Goal: Task Accomplishment & Management: Manage account settings

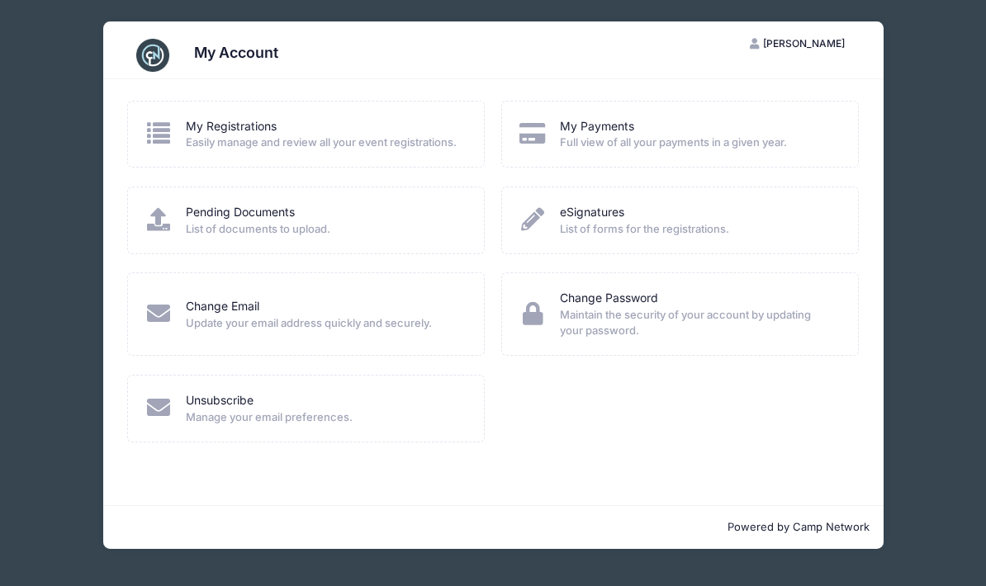
click at [173, 216] on icon at bounding box center [158, 219] width 29 height 23
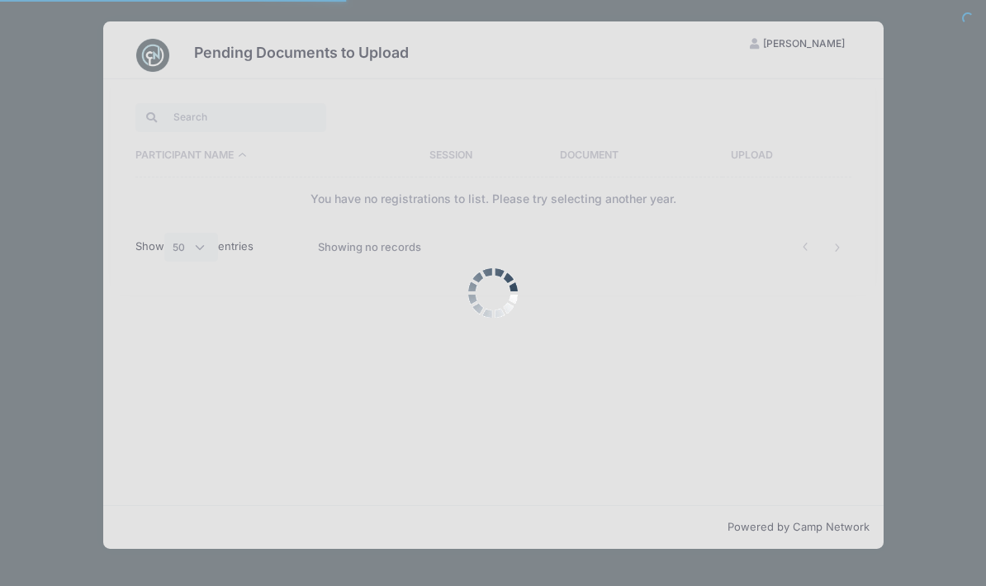
select select "50"
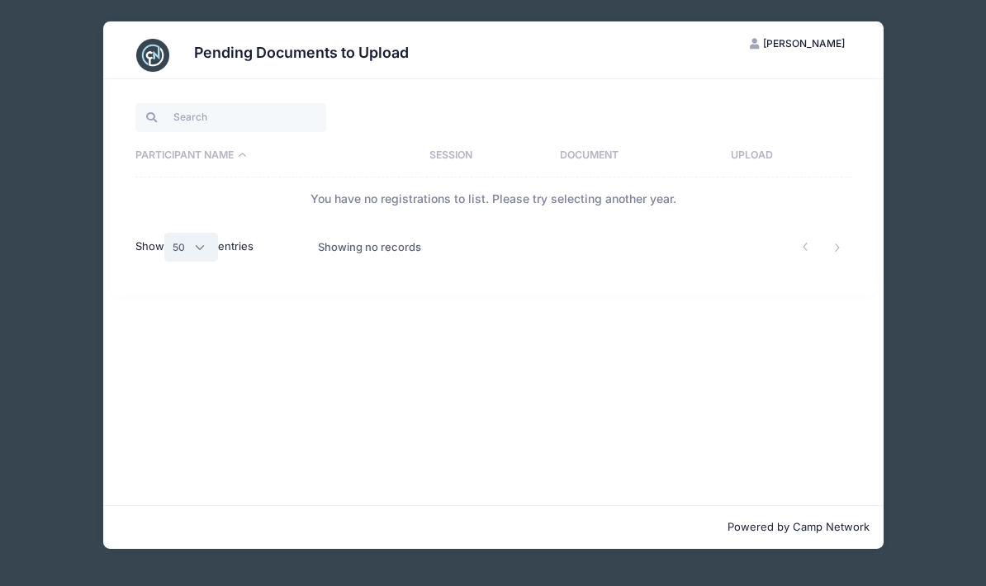
click at [200, 243] on select "All 10 25 50" at bounding box center [191, 247] width 54 height 28
click at [912, 130] on div "Pending Documents to Upload JD Julio Despiau My Account Logout Participant Name…" at bounding box center [493, 285] width 936 height 570
click at [896, 190] on div "Pending Documents to Upload JD Julio Despiau My Account Logout Participant Name…" at bounding box center [493, 285] width 936 height 570
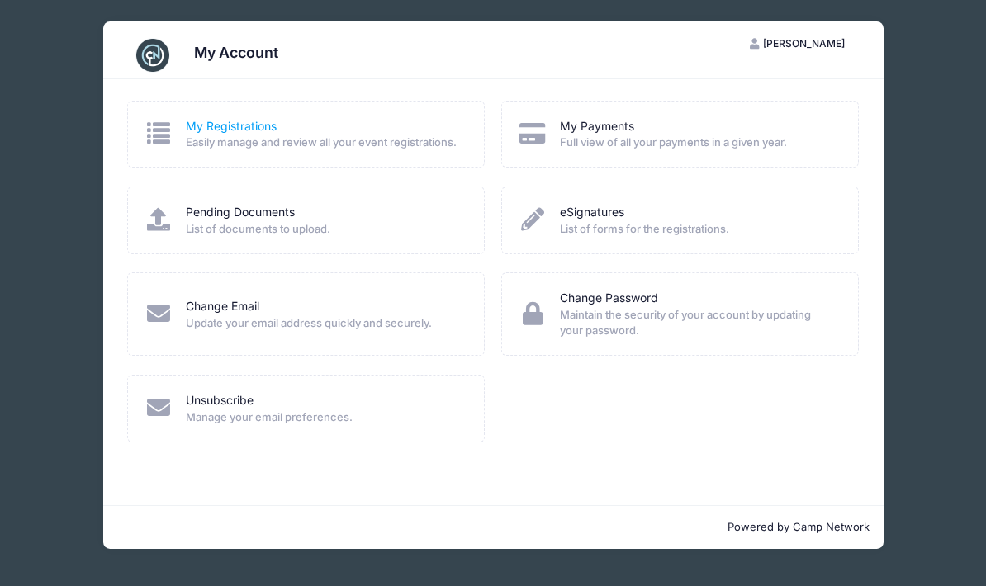
click at [186, 123] on link "My Registrations" at bounding box center [231, 126] width 91 height 17
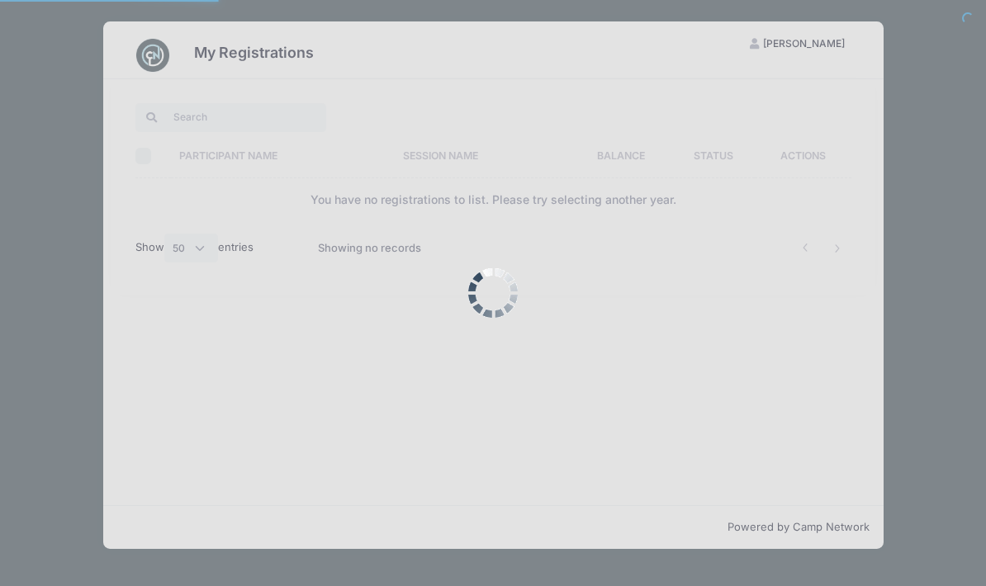
select select "50"
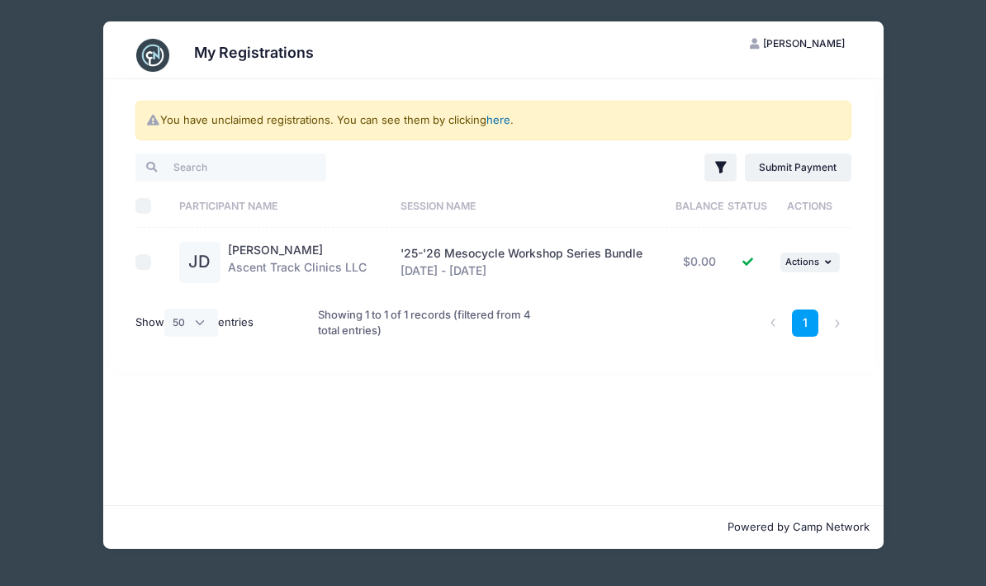
click at [499, 118] on link "here" at bounding box center [498, 119] width 24 height 13
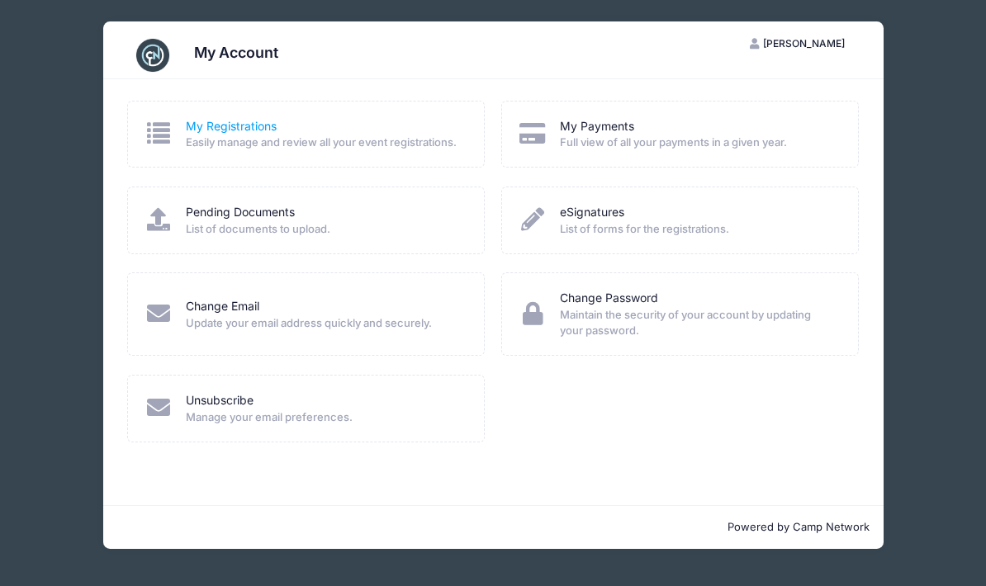
click at [210, 127] on link "My Registrations" at bounding box center [231, 126] width 91 height 17
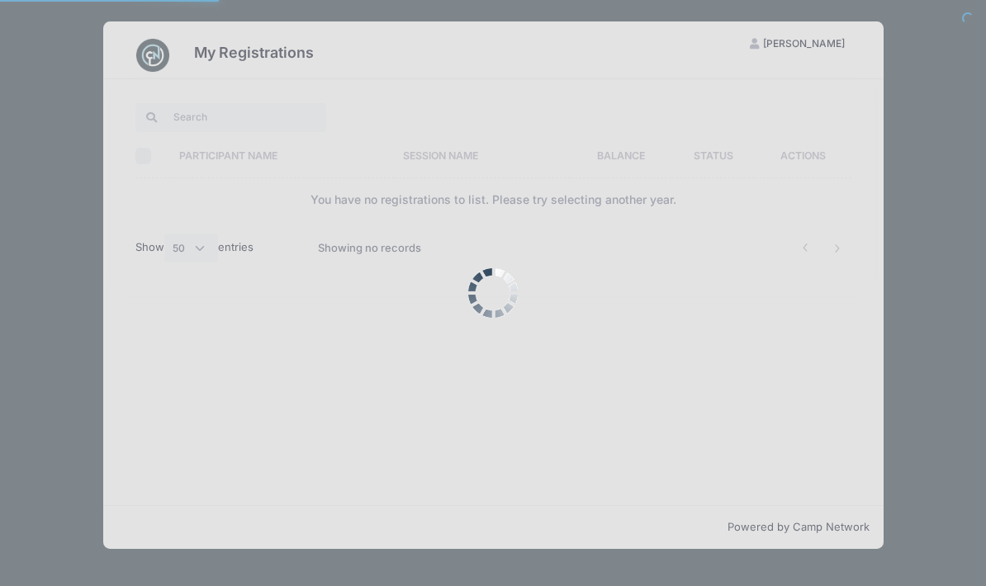
select select "50"
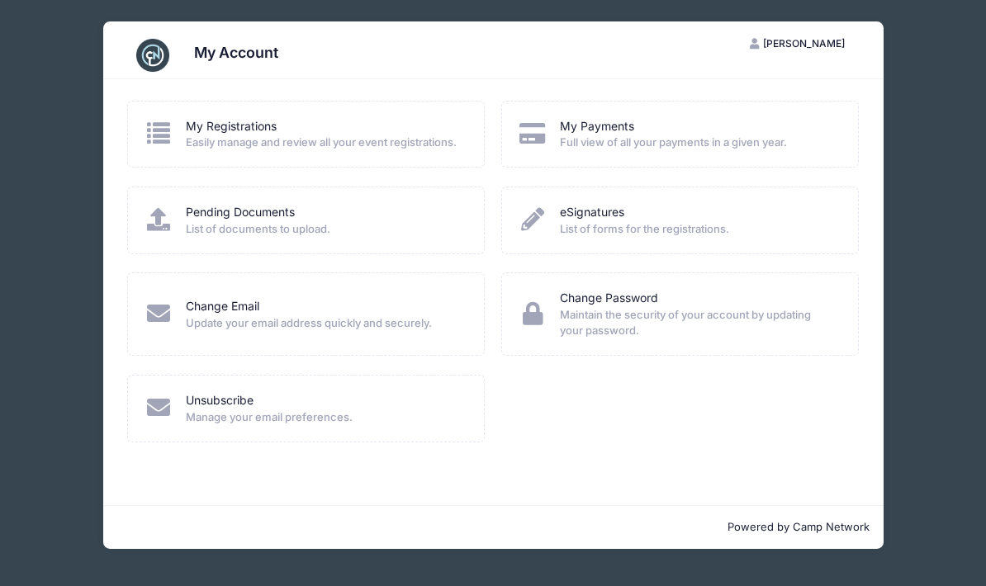
click at [18, 234] on div "My Account [PERSON_NAME] My Account Logout My Registrations" at bounding box center [493, 293] width 986 height 586
